Goal: Task Accomplishment & Management: Complete application form

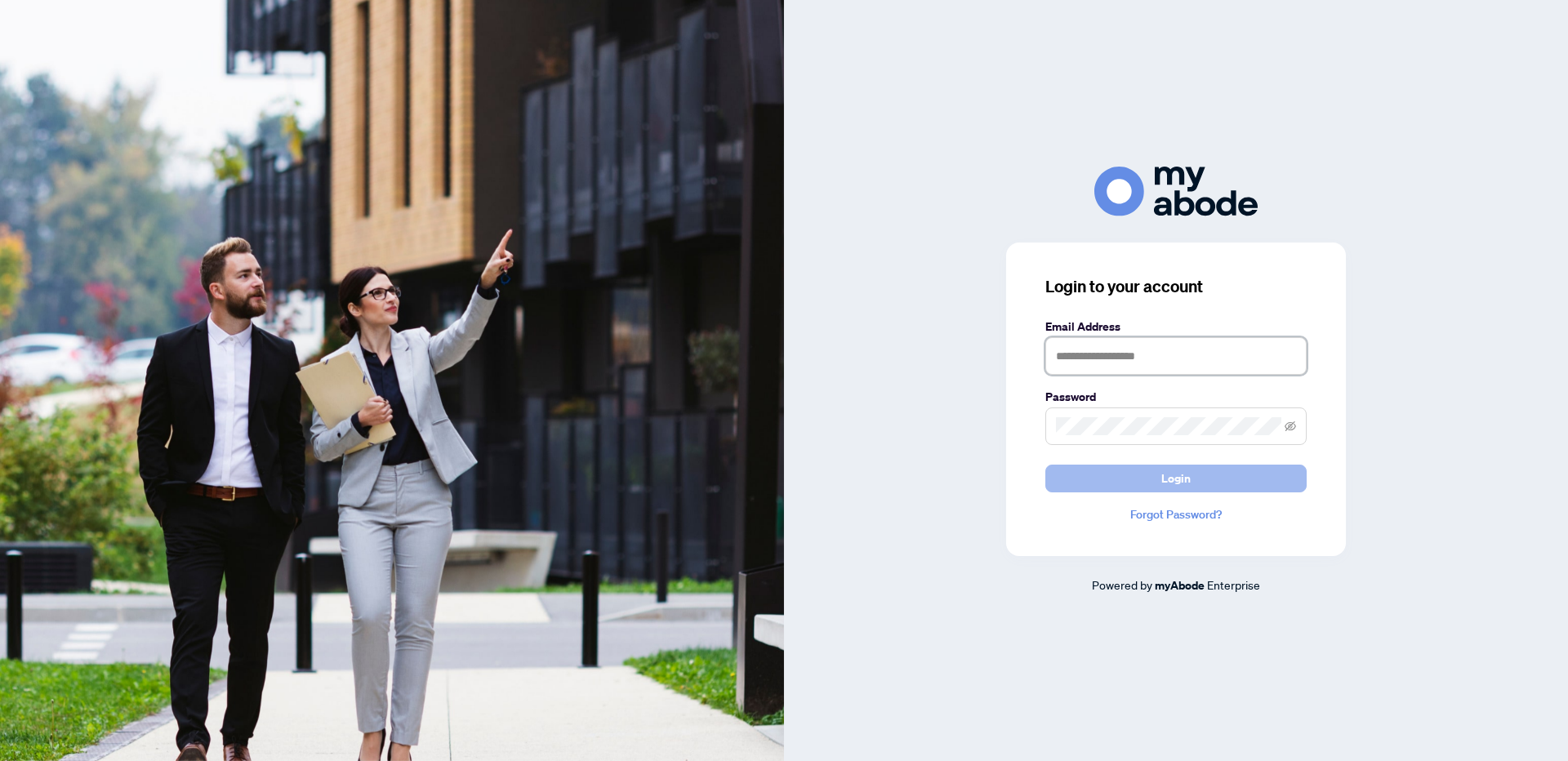
type input "**********"
click at [1163, 470] on span "Login" at bounding box center [1176, 478] width 29 height 26
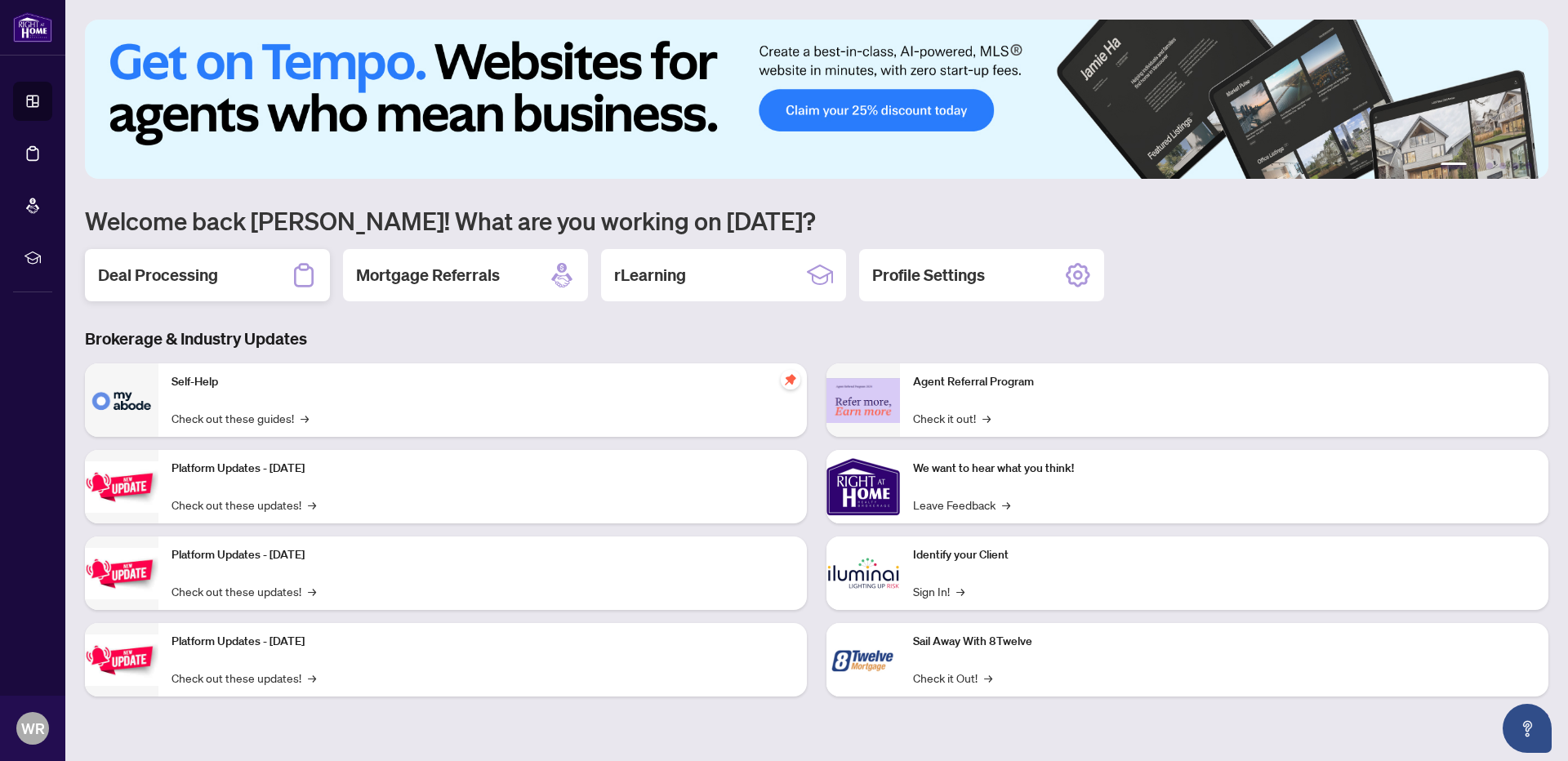
click at [225, 281] on div "Deal Processing" at bounding box center [207, 275] width 245 height 52
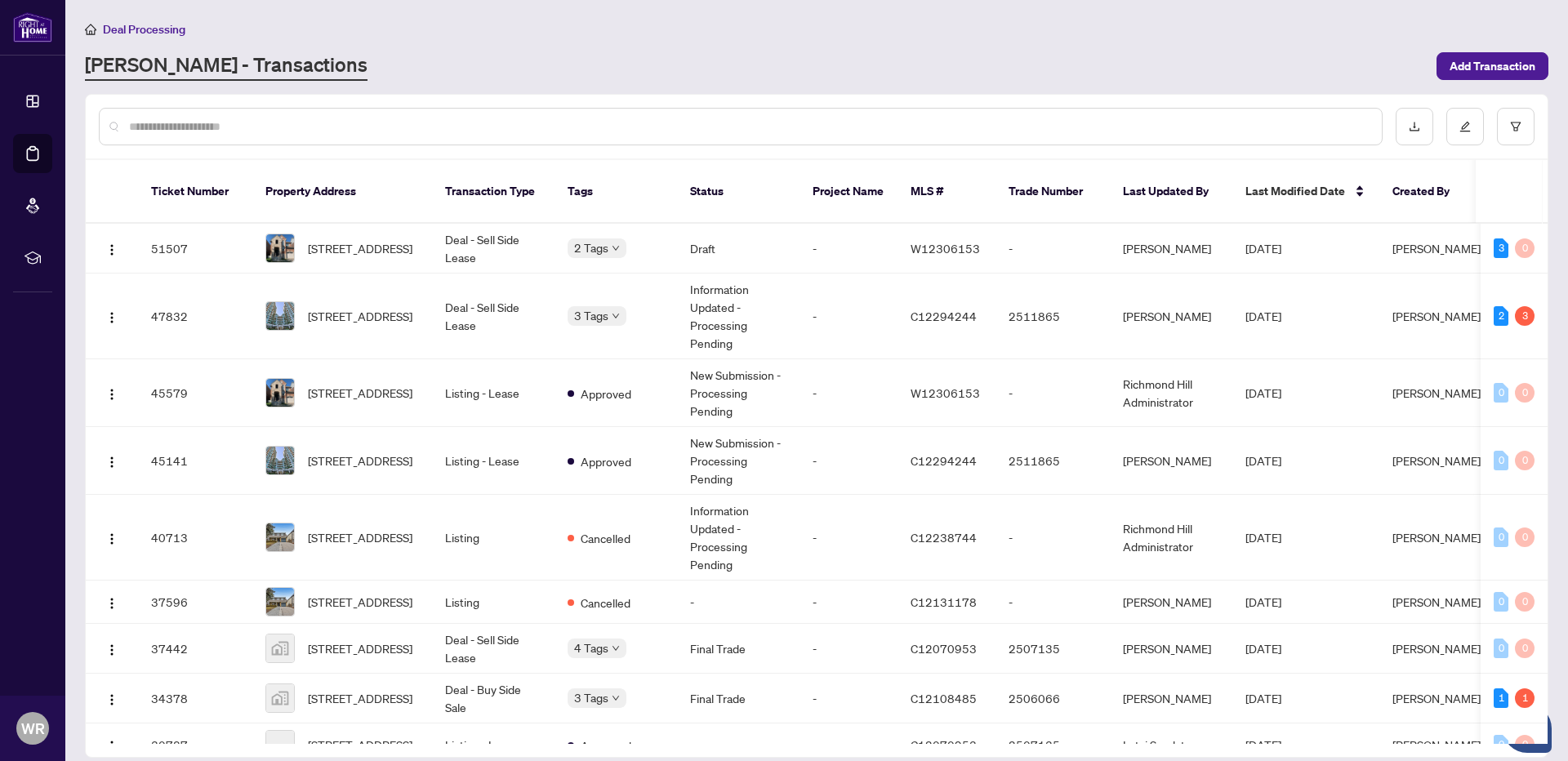
click at [528, 235] on td "Deal - Sell Side Lease" at bounding box center [493, 248] width 122 height 50
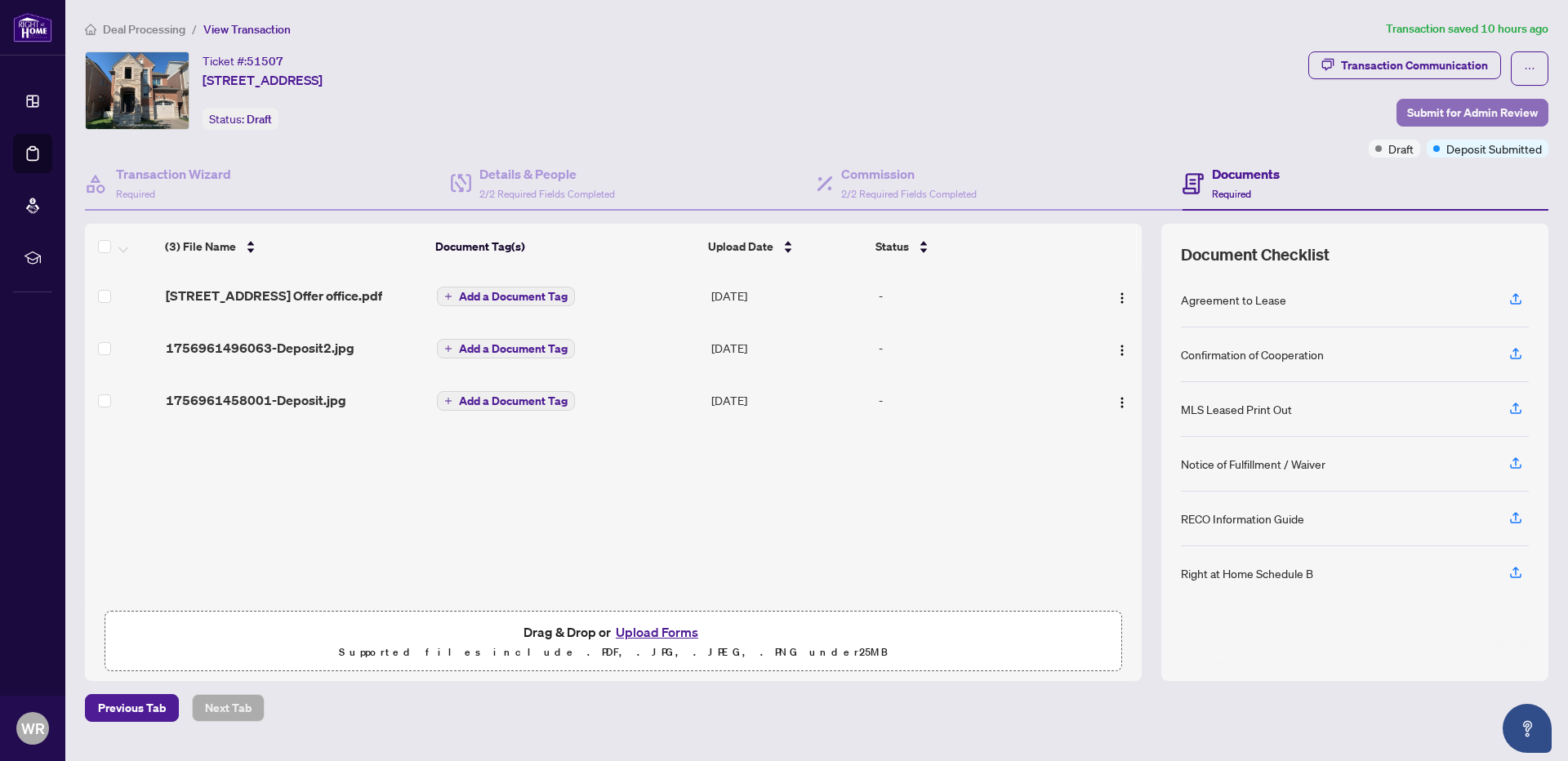
click at [1492, 106] on span "Submit for Admin Review" at bounding box center [1473, 113] width 131 height 26
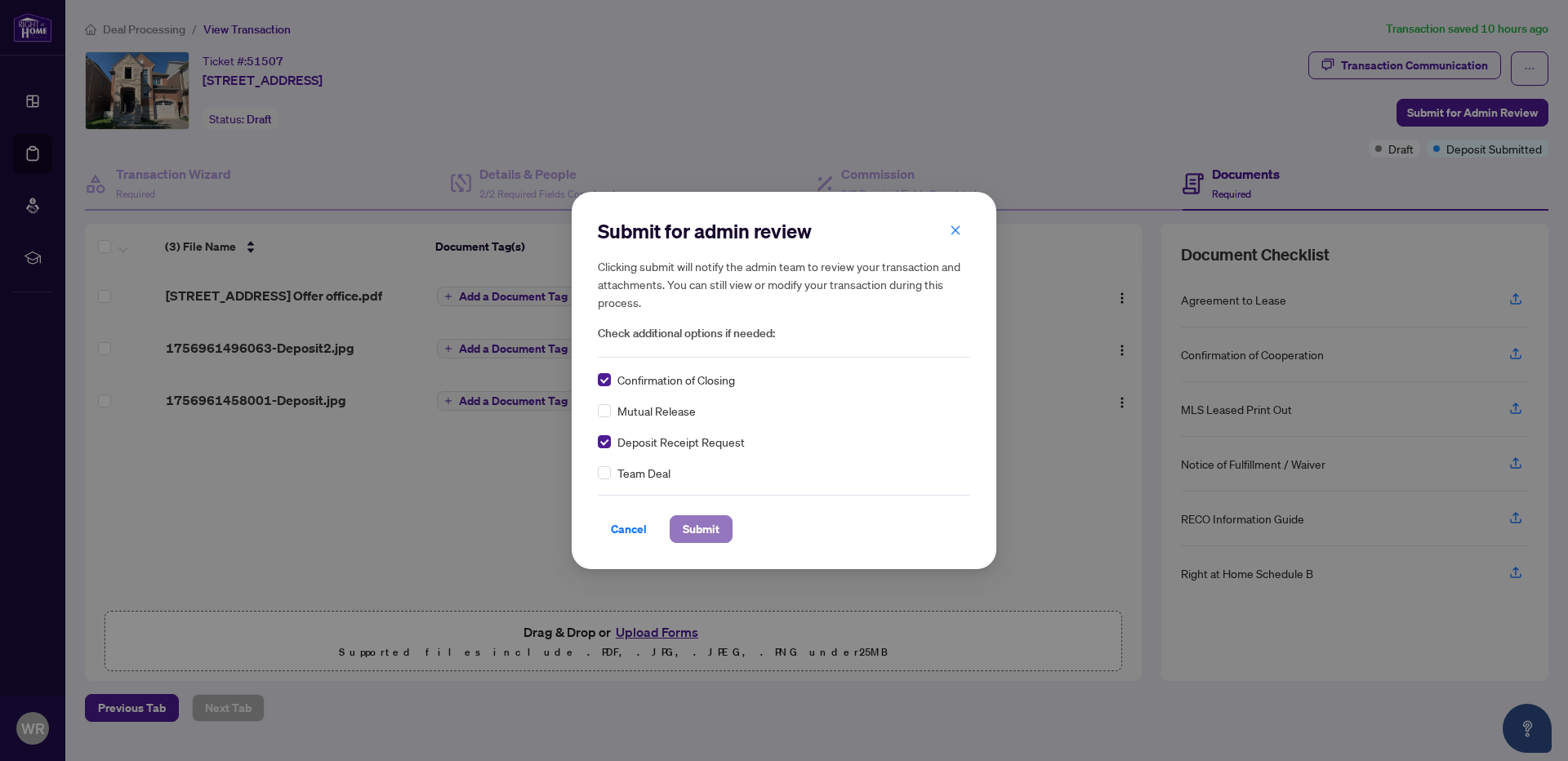
click at [722, 535] on button "Submit" at bounding box center [701, 529] width 63 height 28
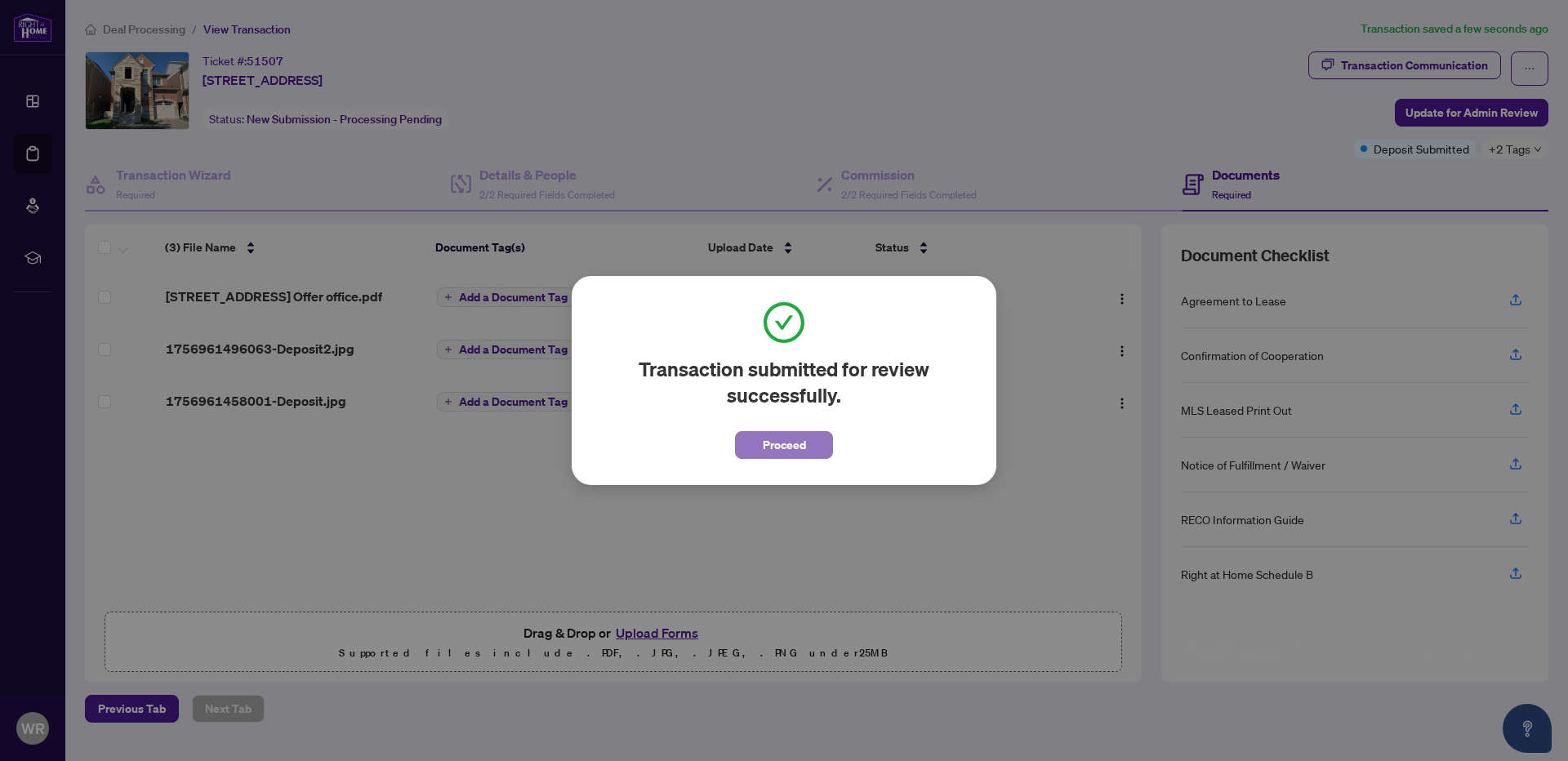
click at [763, 451] on span "Proceed" at bounding box center [785, 445] width 43 height 26
